Goal: Task Accomplishment & Management: Use online tool/utility

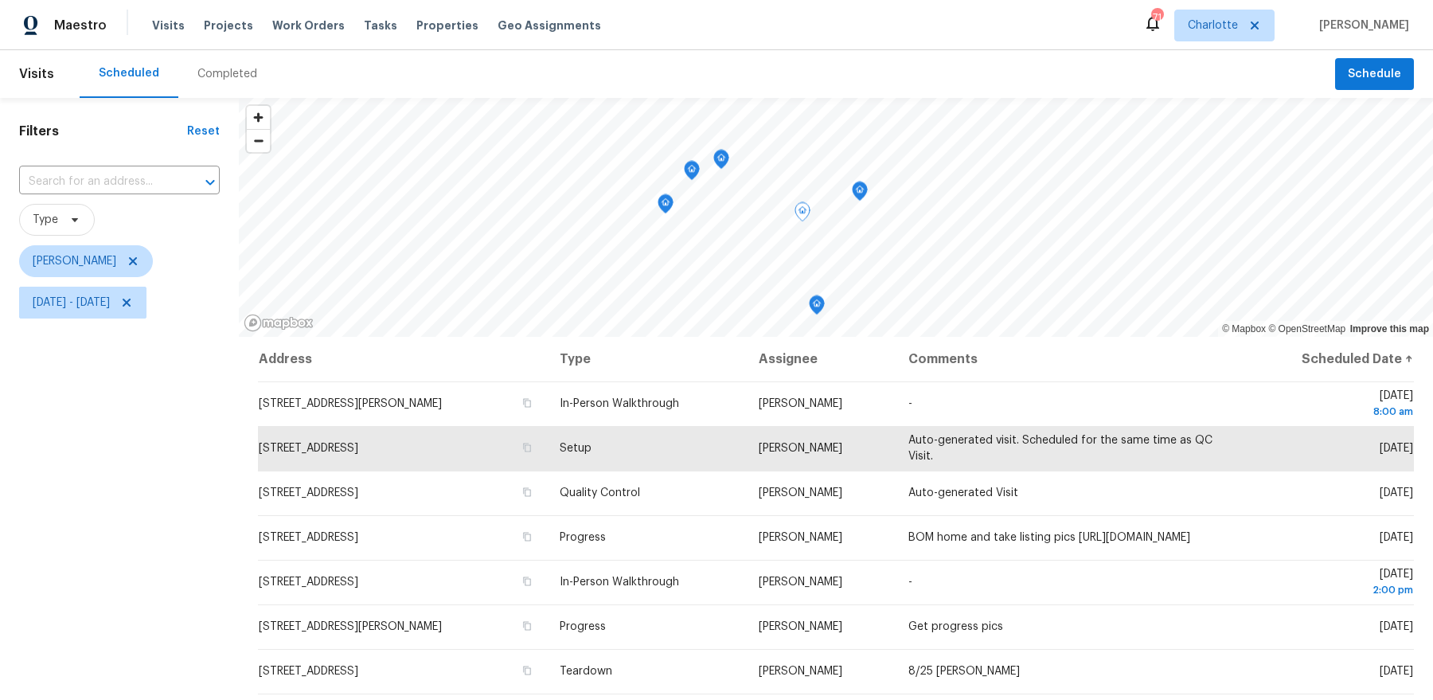
scroll to position [69, 0]
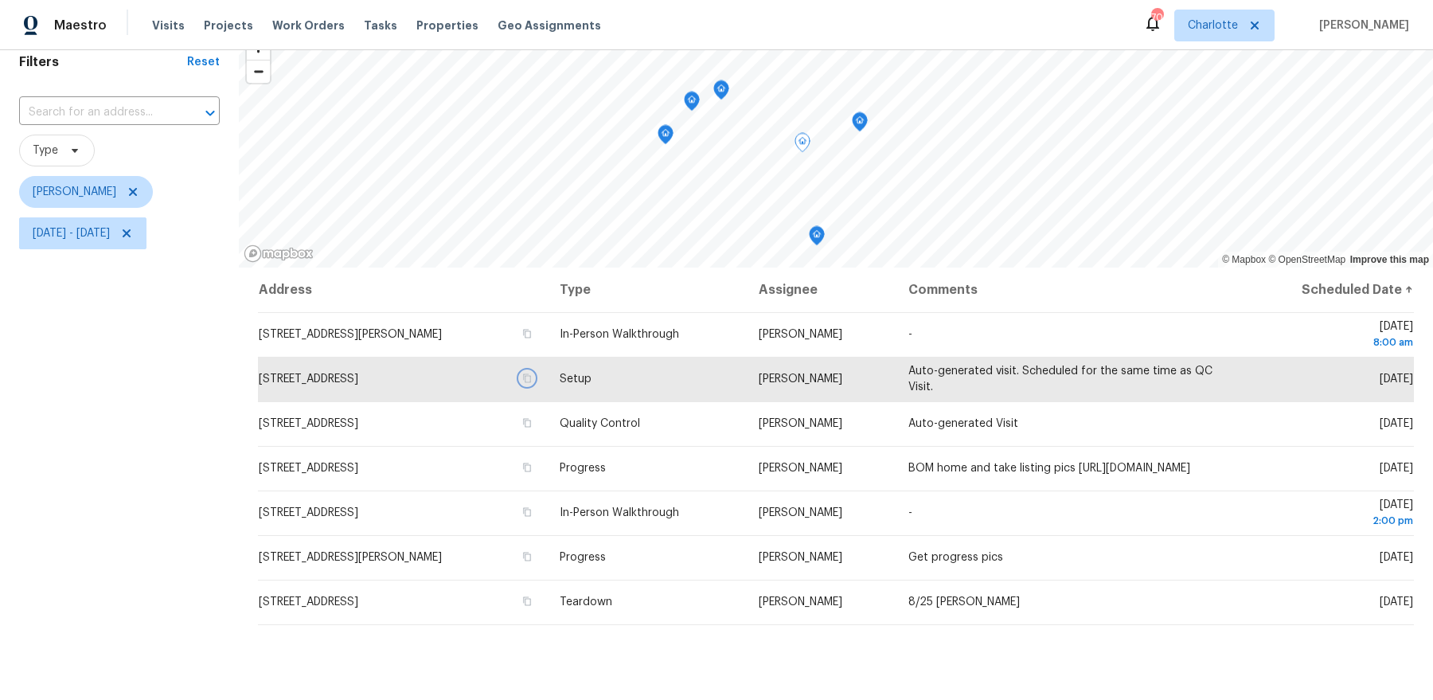
click at [724, 92] on icon "Map marker" at bounding box center [721, 90] width 14 height 18
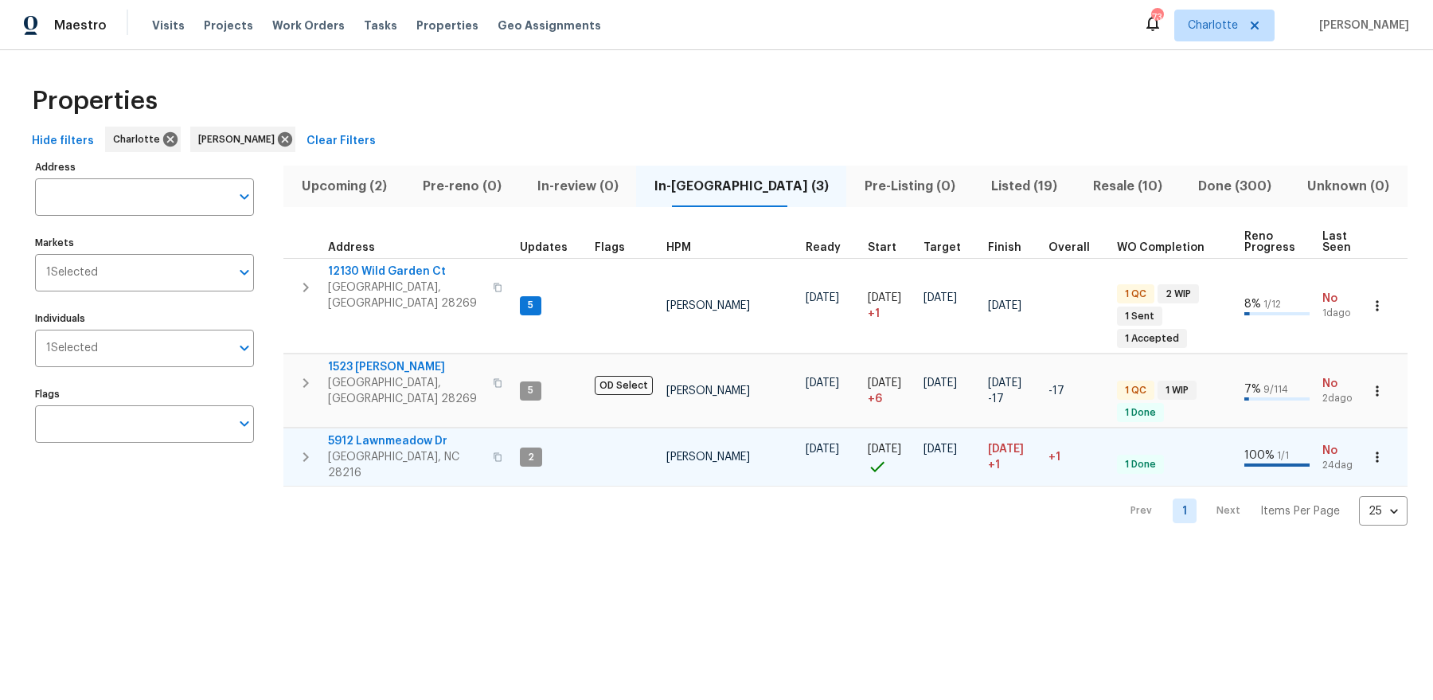
click at [398, 433] on span "5912 Lawnmeadow Dr" at bounding box center [405, 441] width 155 height 16
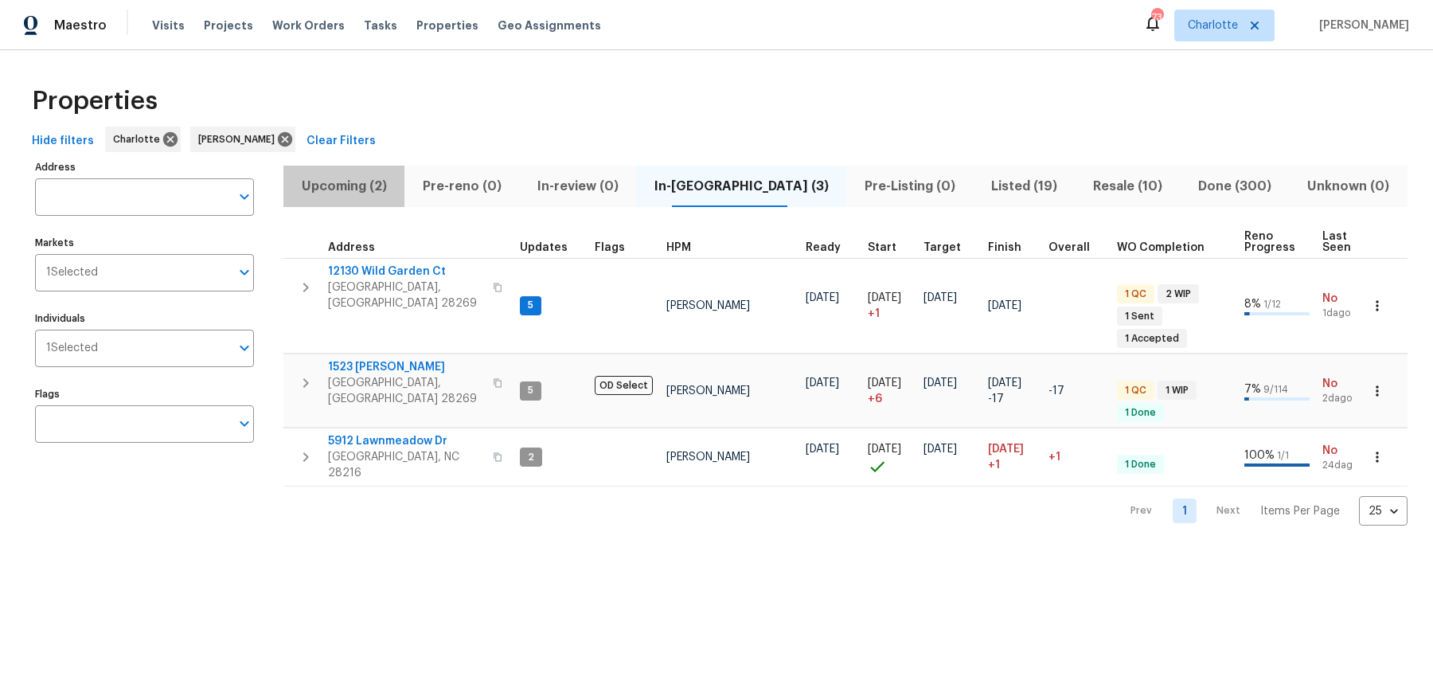
click at [390, 180] on span "Upcoming (2)" at bounding box center [344, 186] width 102 height 22
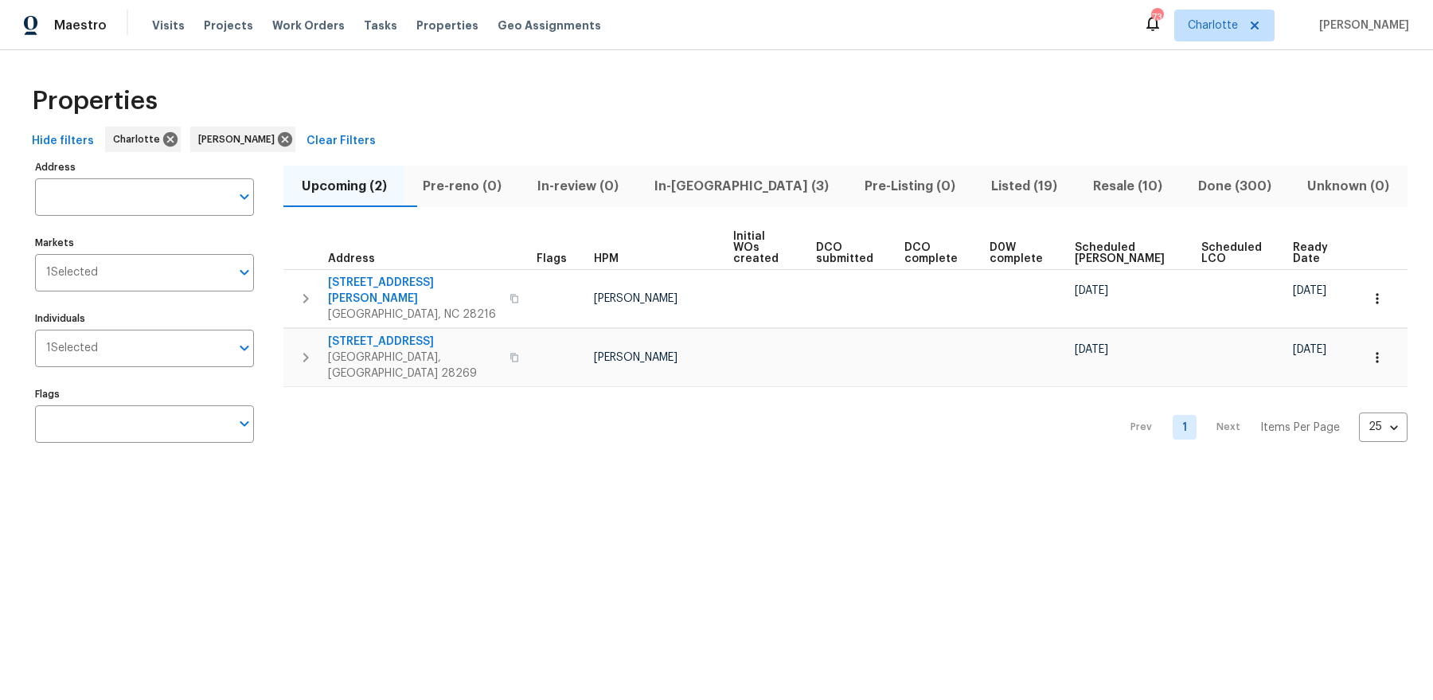
click at [733, 185] on span "In-reno (3)" at bounding box center [741, 186] width 191 height 22
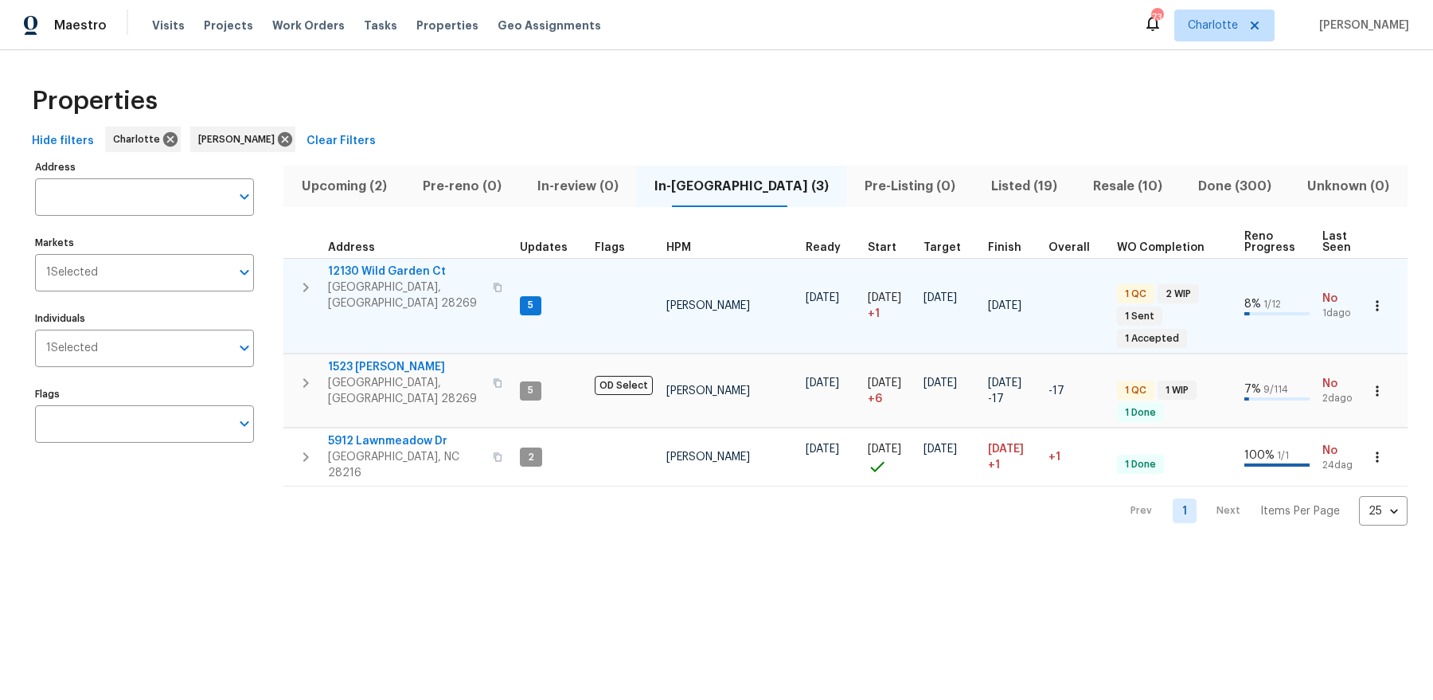
click at [397, 267] on span "12130 Wild Garden Ct" at bounding box center [405, 272] width 155 height 16
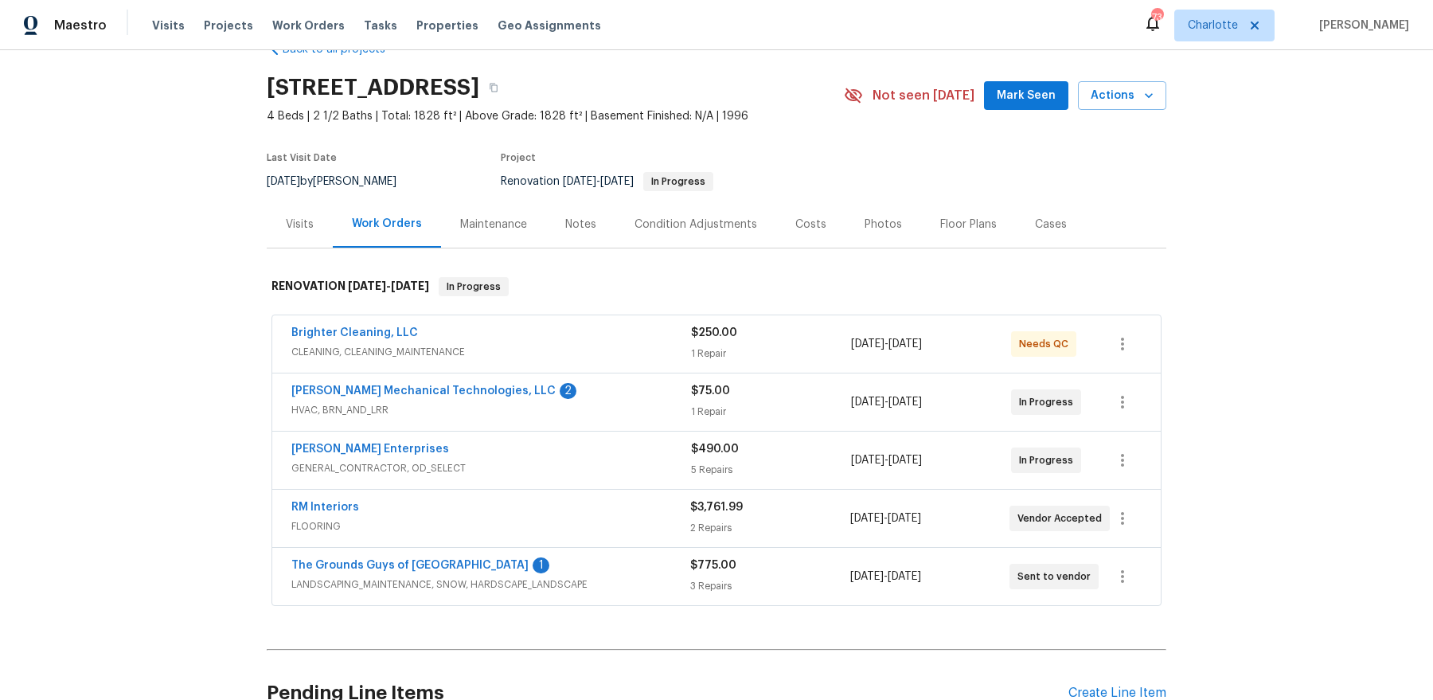
scroll to position [42, 0]
